Goal: Navigation & Orientation: Find specific page/section

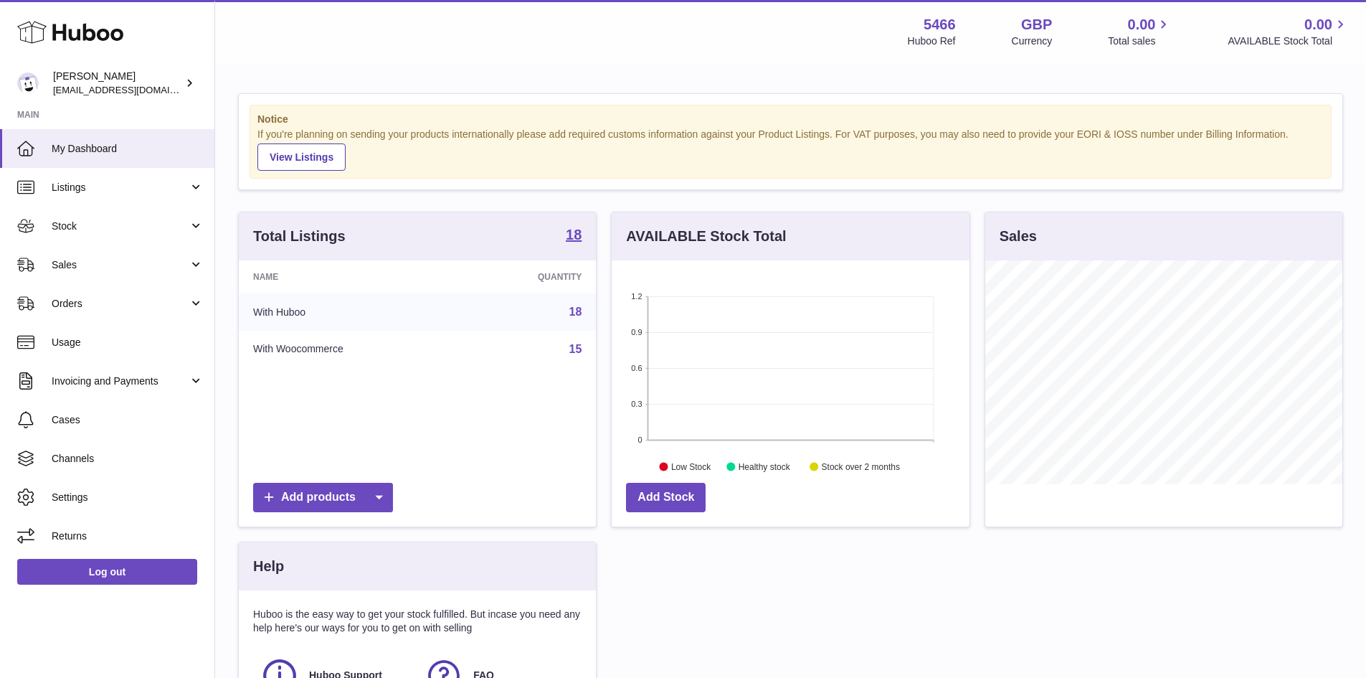
scroll to position [224, 358]
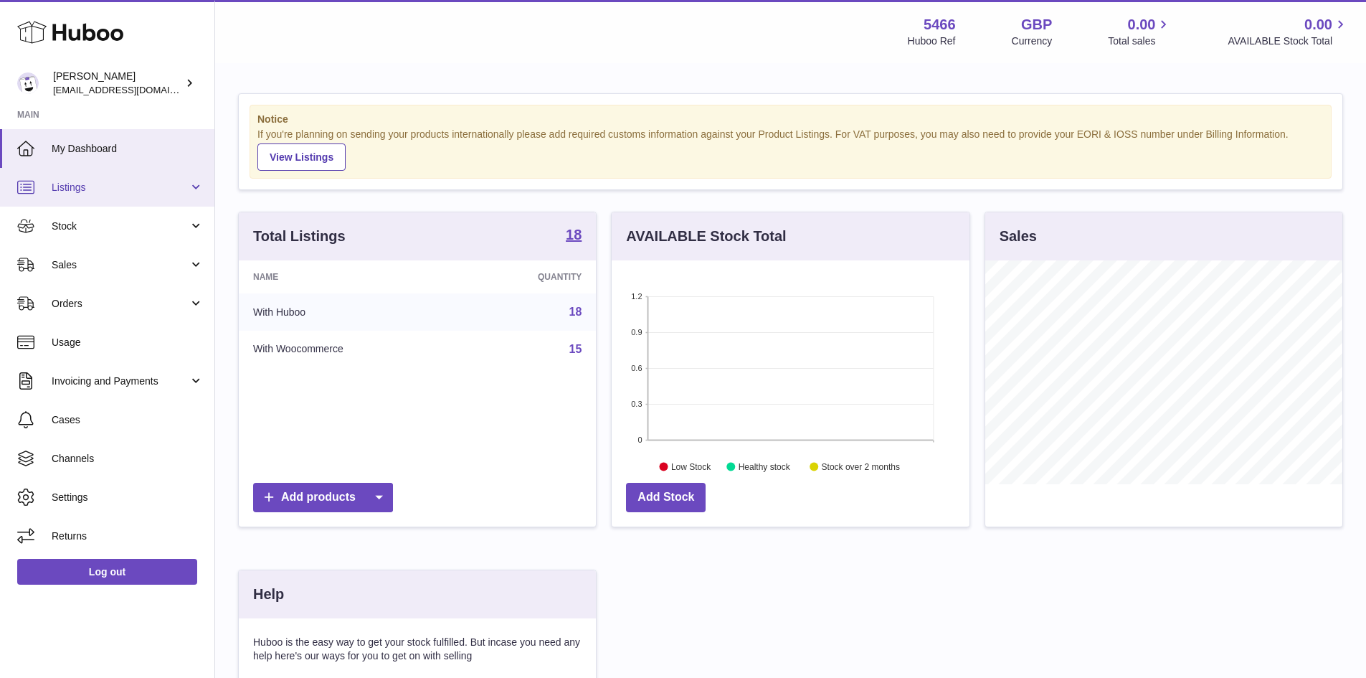
click at [192, 189] on link "Listings" at bounding box center [107, 187] width 214 height 39
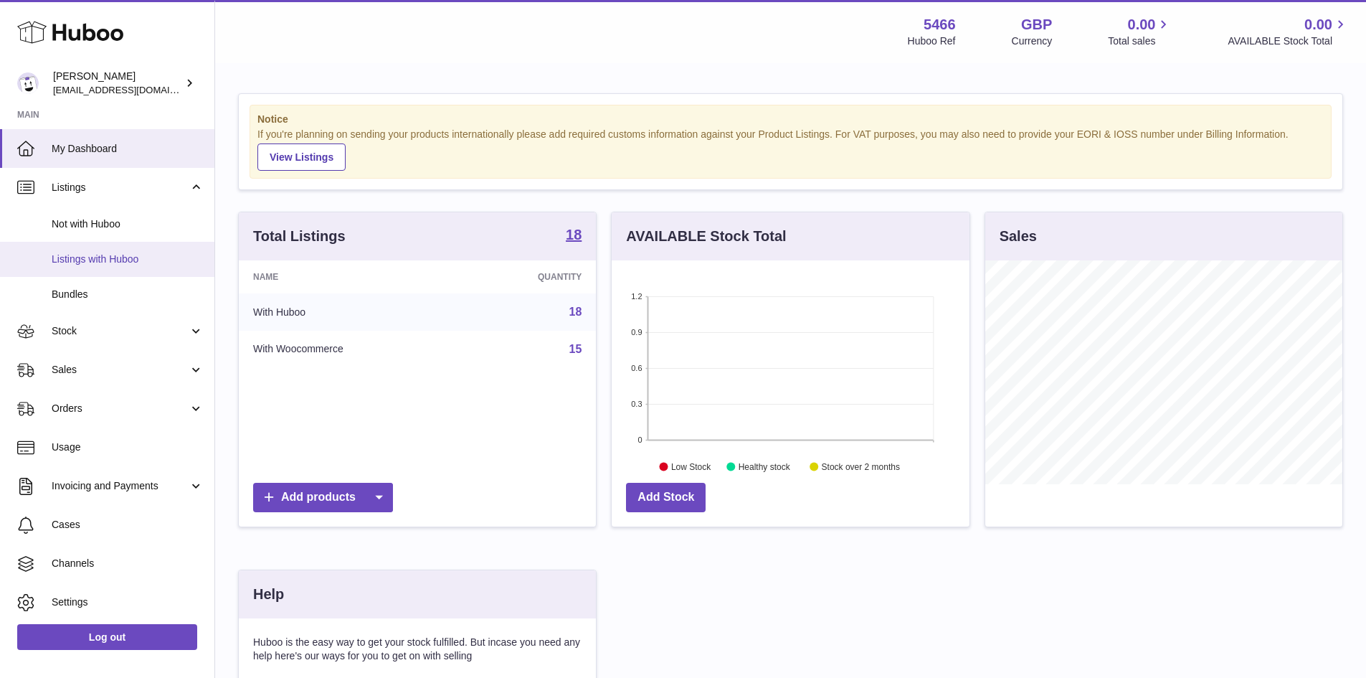
click at [125, 260] on span "Listings with Huboo" at bounding box center [128, 259] width 152 height 14
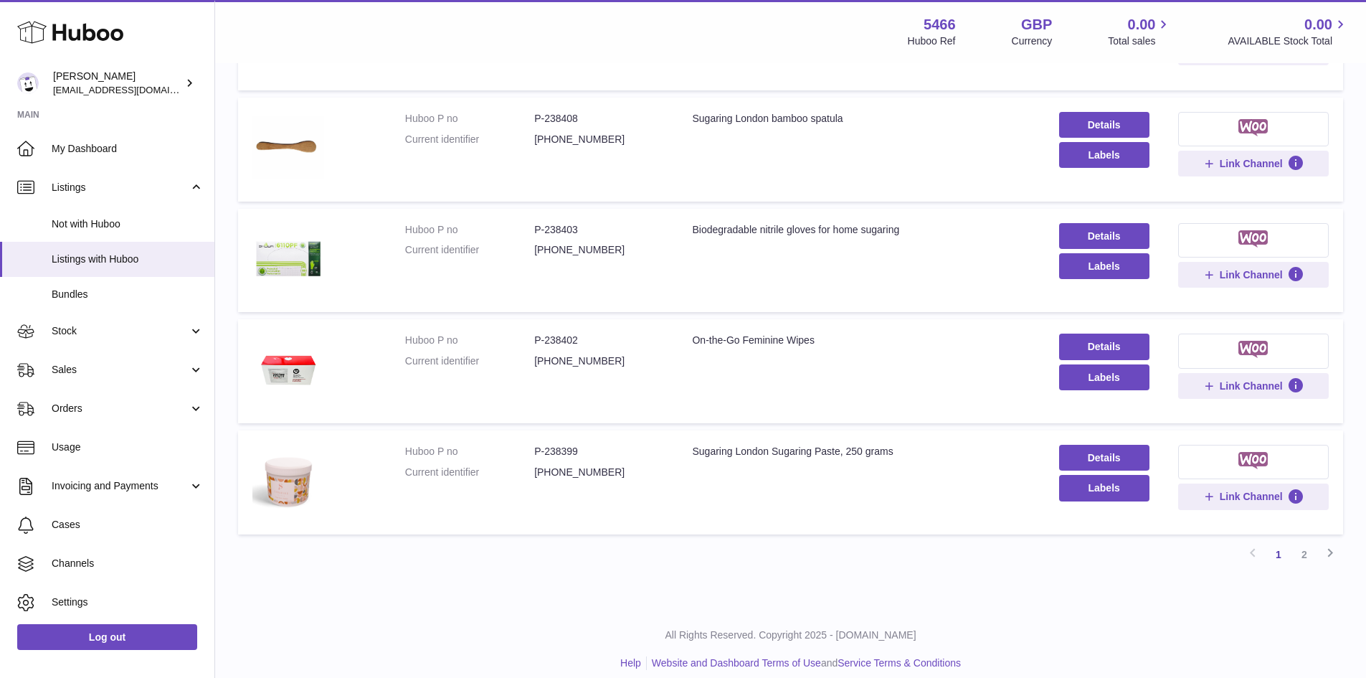
scroll to position [820, 0]
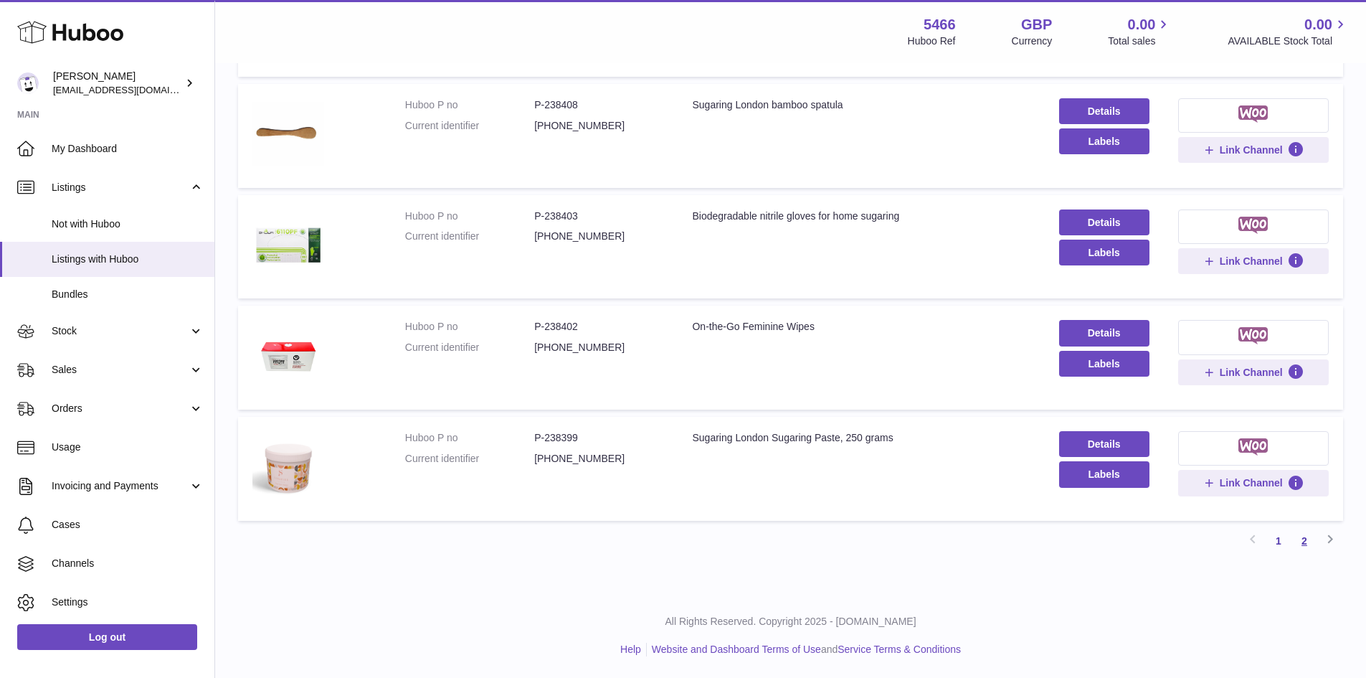
click at [1305, 542] on link "2" at bounding box center [1305, 541] width 26 height 26
